Goal: Transaction & Acquisition: Purchase product/service

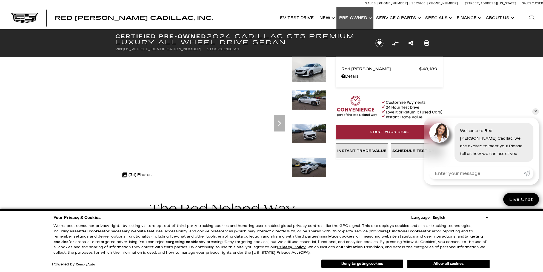
click at [354, 18] on link "Show Pre-Owned" at bounding box center [354, 18] width 37 height 22
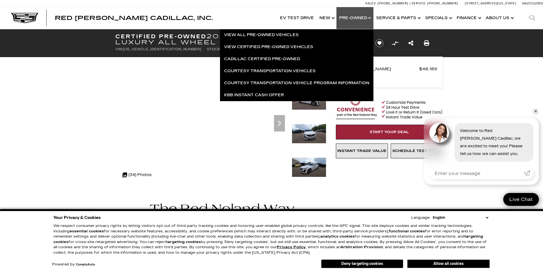
scroll to position [0, 0]
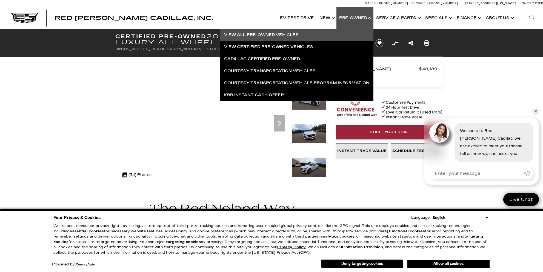
click at [279, 33] on link "View All Pre-Owned Vehicles" at bounding box center [296, 35] width 153 height 12
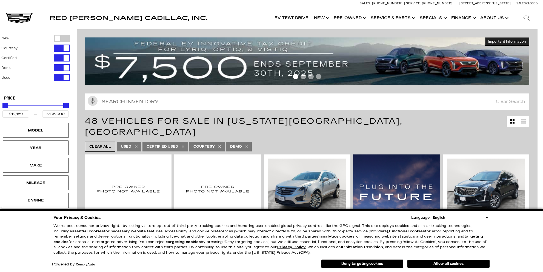
scroll to position [0, 5]
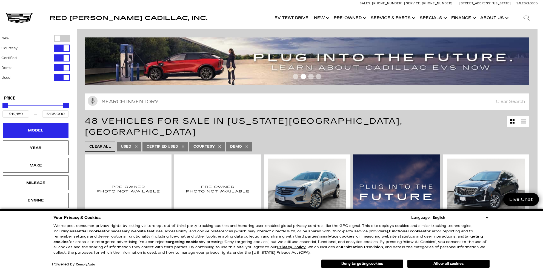
click at [33, 132] on div "Model" at bounding box center [35, 131] width 27 height 6
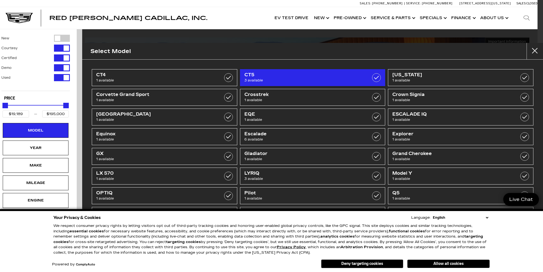
click at [263, 80] on span "3 available" at bounding box center [302, 80] width 116 height 5
type input "$48,189"
type input "$57,324"
checkbox input "true"
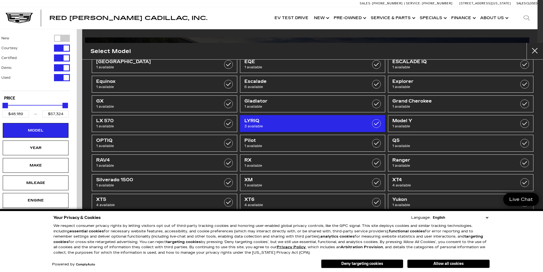
scroll to position [53, 0]
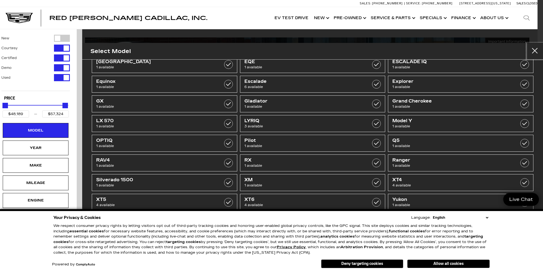
click at [537, 51] on button "Close" at bounding box center [534, 51] width 16 height 16
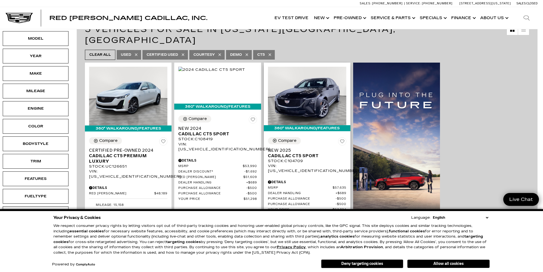
scroll to position [92, 5]
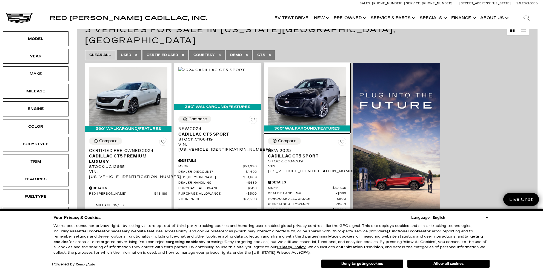
click at [315, 80] on img at bounding box center [307, 96] width 78 height 59
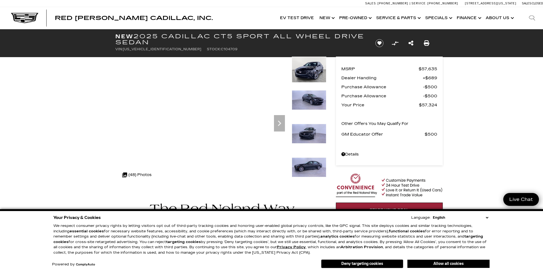
click at [317, 99] on img at bounding box center [309, 100] width 34 height 20
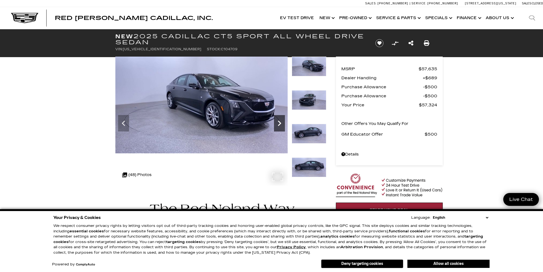
click at [280, 123] on icon "Next" at bounding box center [279, 123] width 3 height 5
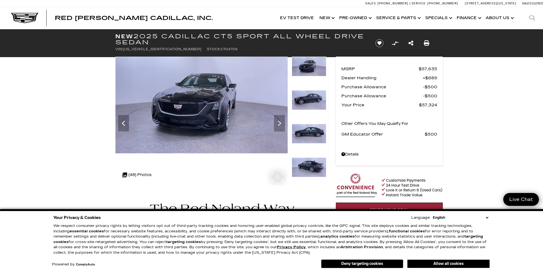
click at [221, 105] on img at bounding box center [202, 105] width 172 height 97
